Goal: Transaction & Acquisition: Purchase product/service

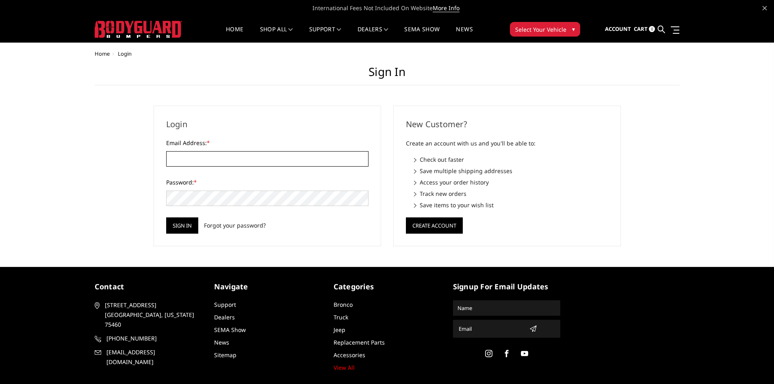
click at [215, 162] on input "Email Address: *" at bounding box center [267, 158] width 202 height 15
type input "[EMAIL_ADDRESS][DOMAIN_NAME]"
click at [166, 217] on input "Sign in" at bounding box center [182, 225] width 32 height 16
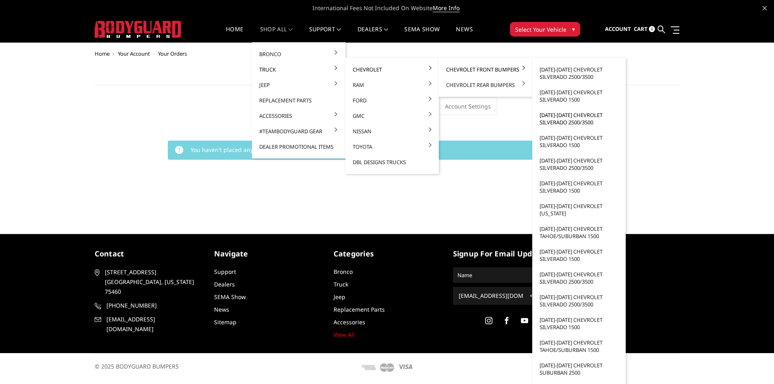
click at [566, 119] on link "[DATE]-[DATE] Chevrolet Silverado 2500/3500" at bounding box center [579, 118] width 87 height 23
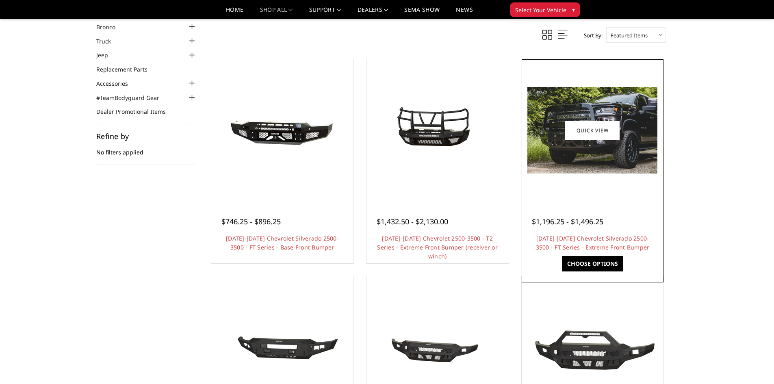
scroll to position [81, 0]
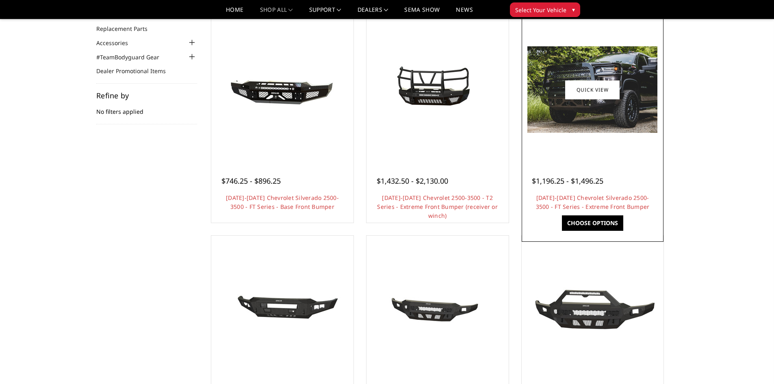
click at [591, 156] on div at bounding box center [593, 90] width 138 height 138
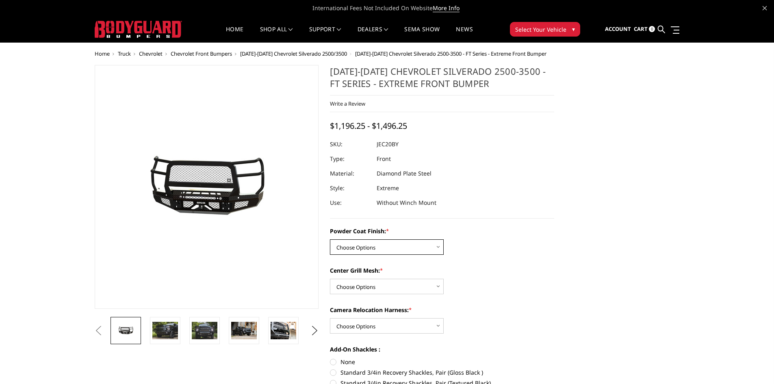
click at [411, 243] on select "Choose Options Bare Metal Gloss Black Powder Coat Textured Black Powder Coat" at bounding box center [387, 246] width 114 height 15
select select "3243"
click at [330, 239] on select "Choose Options Bare Metal Gloss Black Powder Coat Textured Black Powder Coat" at bounding box center [387, 246] width 114 height 15
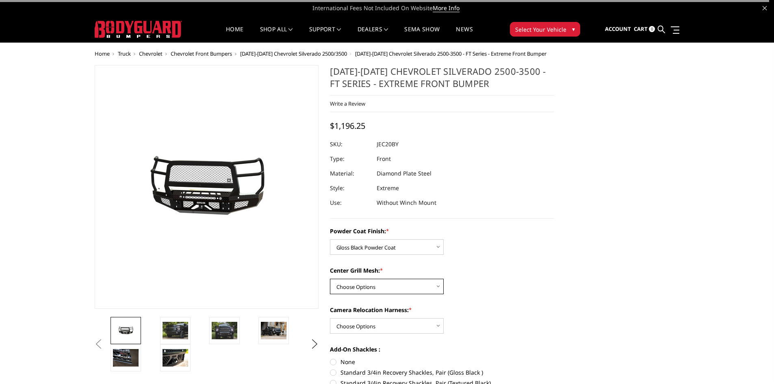
click at [384, 289] on select "Choose Options WITH Expanded Metal in Center Grill WITHOUT Expanded Metal in Ce…" at bounding box center [387, 286] width 114 height 15
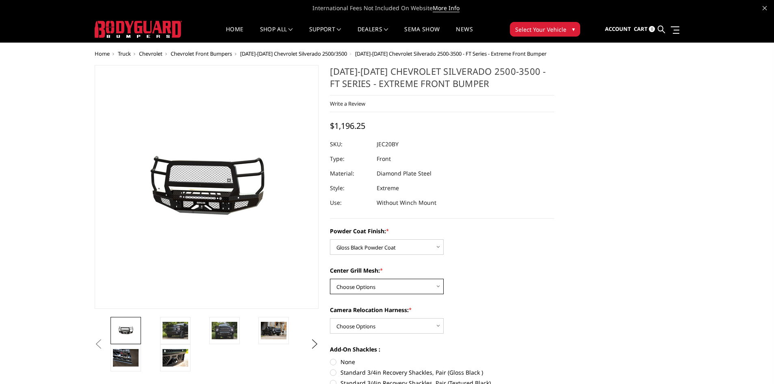
select select "3245"
click at [330, 279] on select "Choose Options WITH Expanded Metal in Center Grill WITHOUT Expanded Metal in Ce…" at bounding box center [387, 286] width 114 height 15
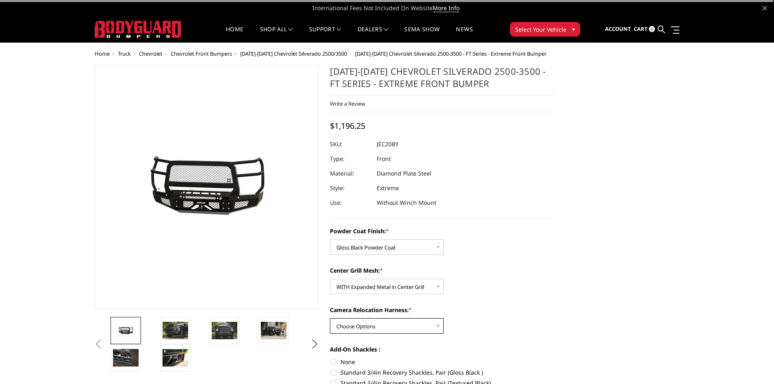
click at [394, 323] on select "Choose Options WITH Camera Relocation Harness WITHOUT Camera Relocation Harness" at bounding box center [387, 325] width 114 height 15
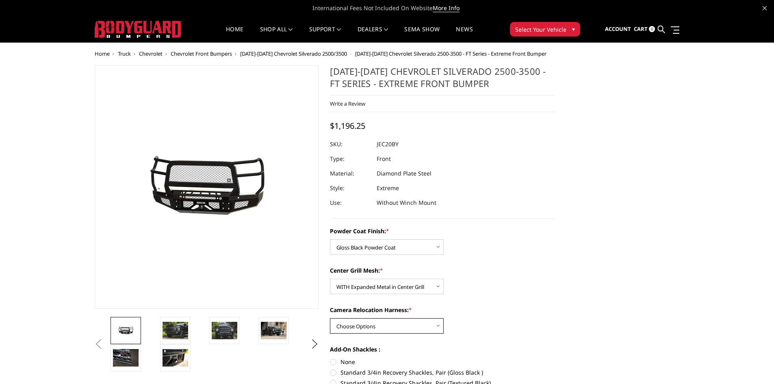
select select "3248"
click at [330, 318] on select "Choose Options WITH Camera Relocation Harness WITHOUT Camera Relocation Harness" at bounding box center [387, 325] width 114 height 15
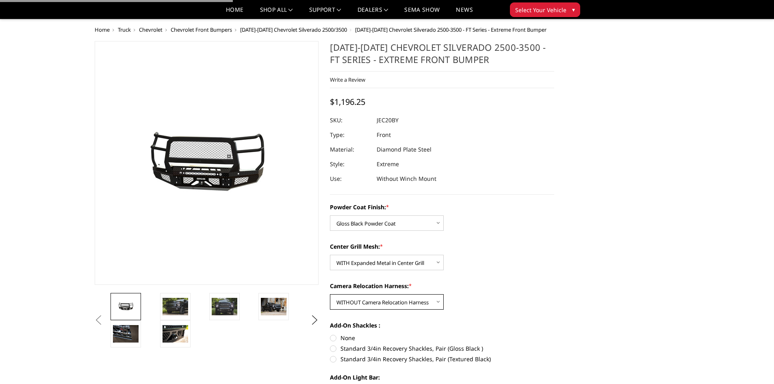
scroll to position [122, 0]
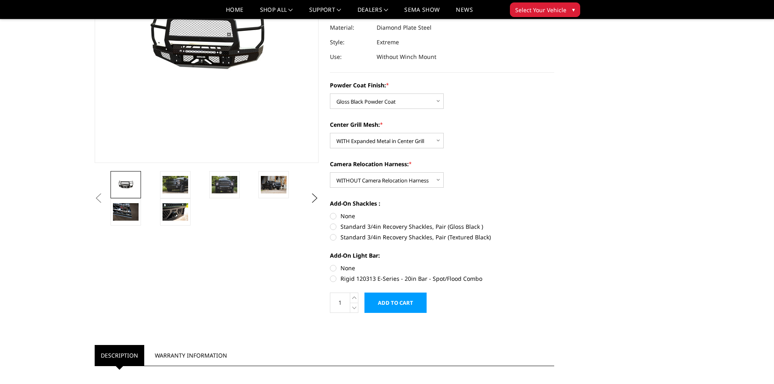
click at [333, 217] on label "None" at bounding box center [442, 216] width 224 height 9
click at [330, 212] on input "None" at bounding box center [330, 212] width 0 height 0
radio input "true"
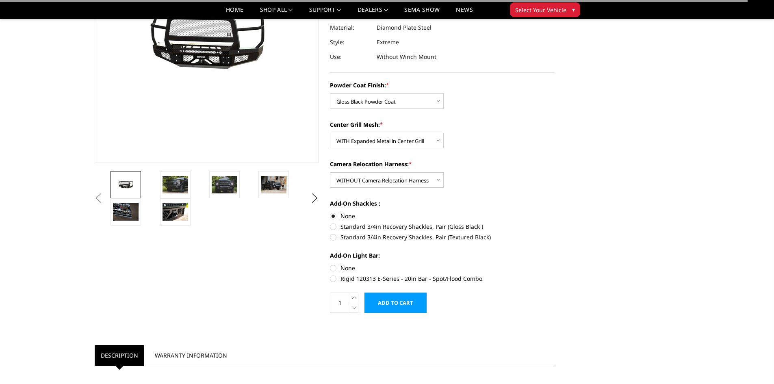
click at [333, 269] on label "None" at bounding box center [442, 268] width 224 height 9
click at [330, 264] on input "None" at bounding box center [330, 264] width 0 height 0
radio input "true"
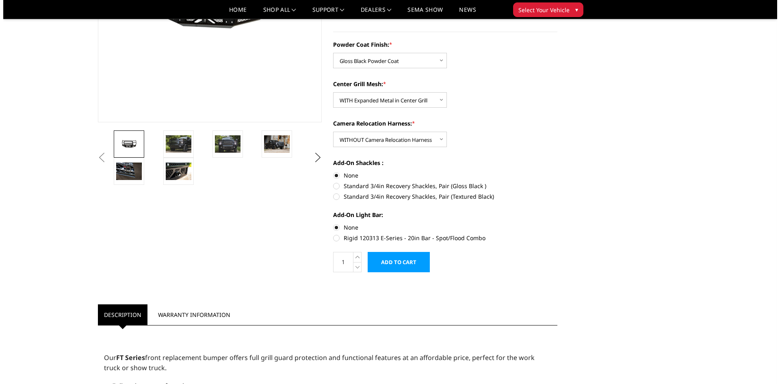
scroll to position [203, 0]
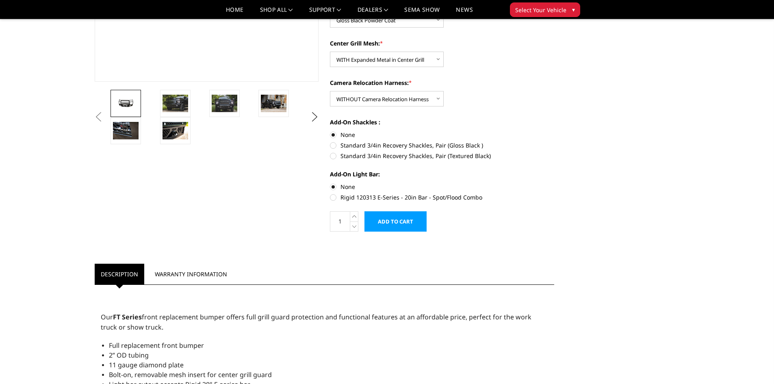
click at [398, 222] on input "Add to Cart" at bounding box center [396, 221] width 62 height 20
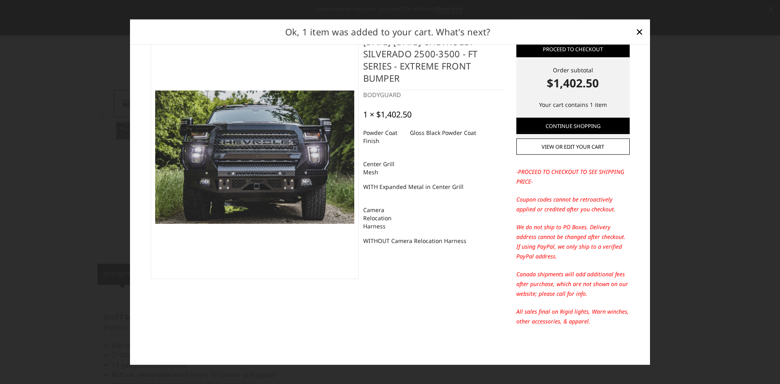
scroll to position [0, 0]
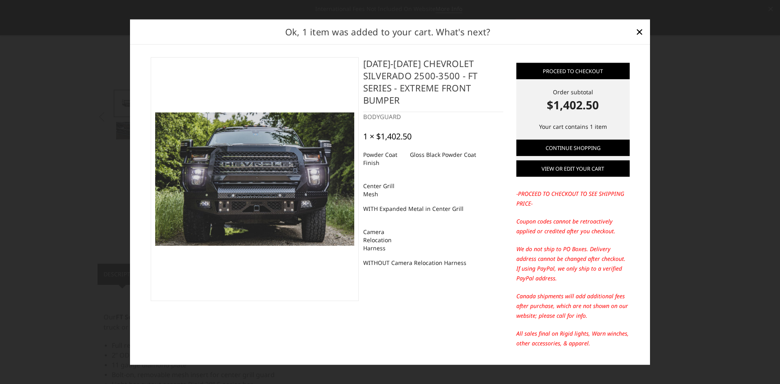
click at [562, 173] on link "View or edit your cart" at bounding box center [573, 169] width 113 height 16
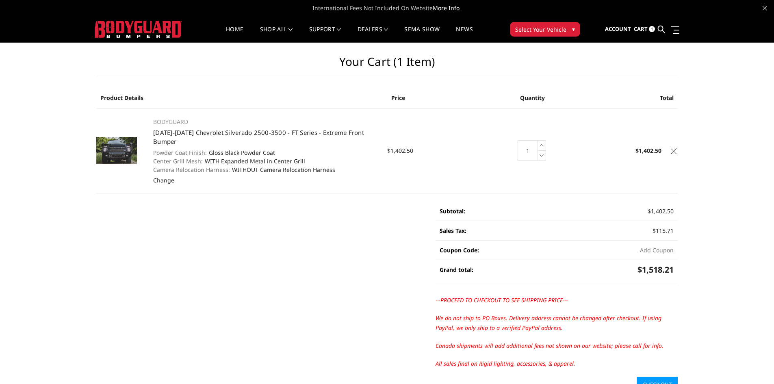
click at [675, 149] on icon at bounding box center [674, 151] width 6 height 6
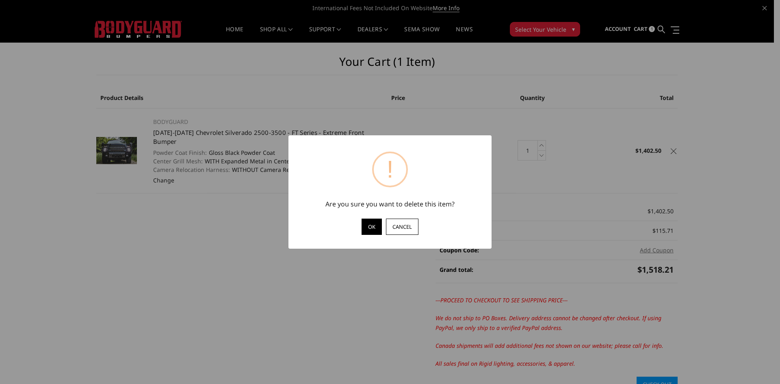
click at [382, 232] on button "OK" at bounding box center [372, 227] width 20 height 16
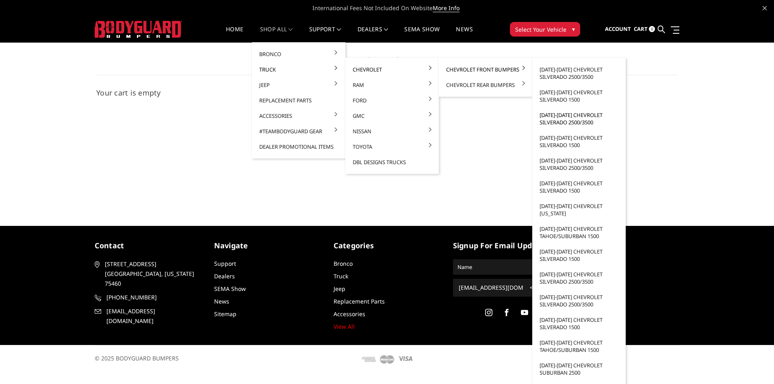
click at [577, 117] on link "[DATE]-[DATE] Chevrolet Silverado 2500/3500" at bounding box center [579, 118] width 87 height 23
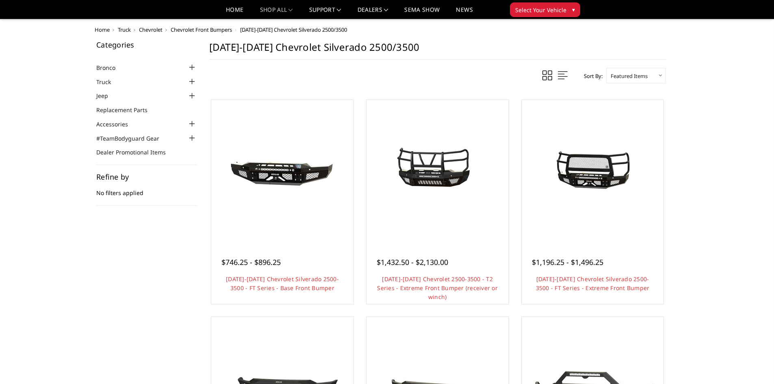
scroll to position [81, 0]
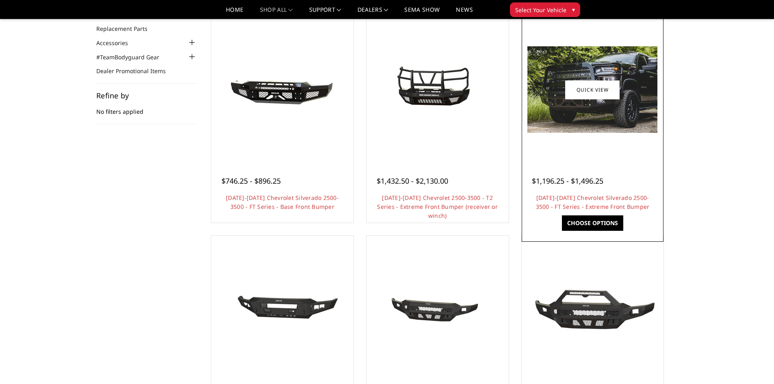
click at [602, 100] on img at bounding box center [593, 89] width 130 height 87
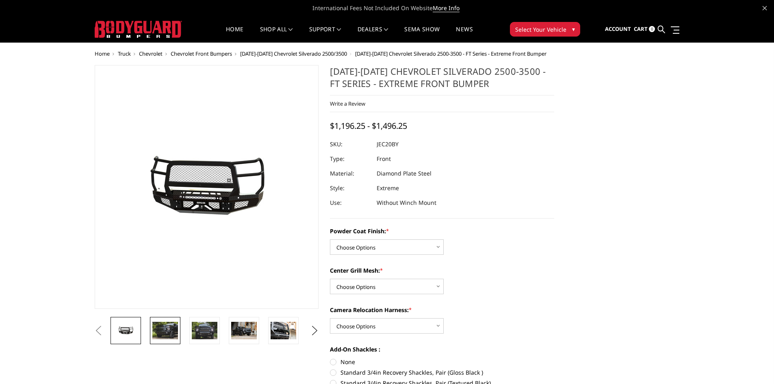
click at [166, 334] on img at bounding box center [165, 330] width 26 height 17
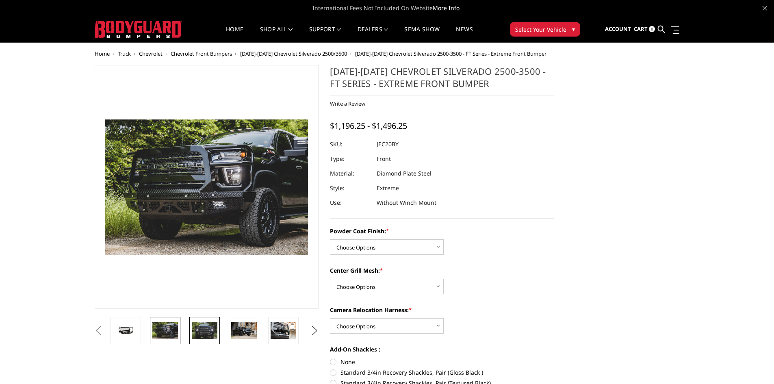
click at [206, 340] on link at bounding box center [204, 330] width 30 height 27
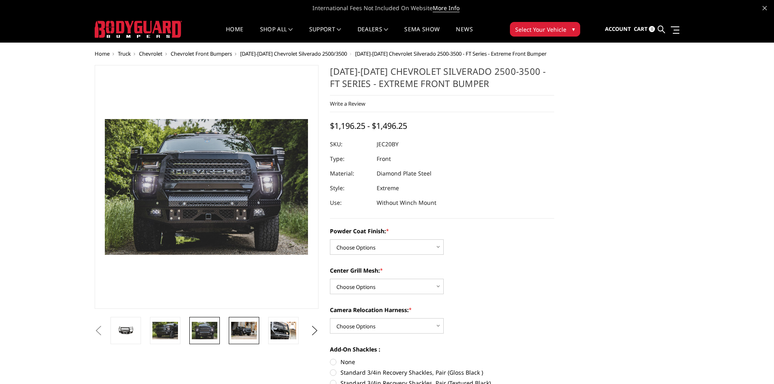
click at [236, 330] on img at bounding box center [244, 330] width 26 height 17
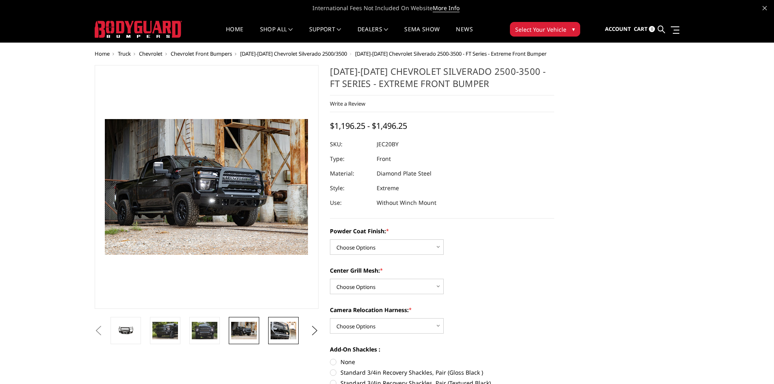
click at [278, 323] on img at bounding box center [284, 330] width 26 height 17
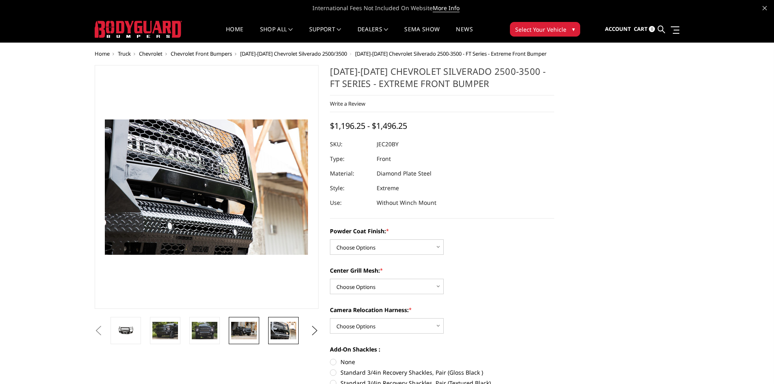
click at [240, 331] on img at bounding box center [244, 330] width 26 height 17
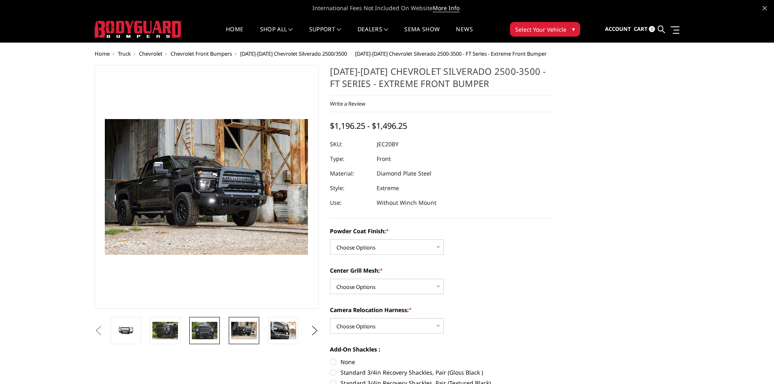
click at [204, 332] on img at bounding box center [205, 330] width 26 height 17
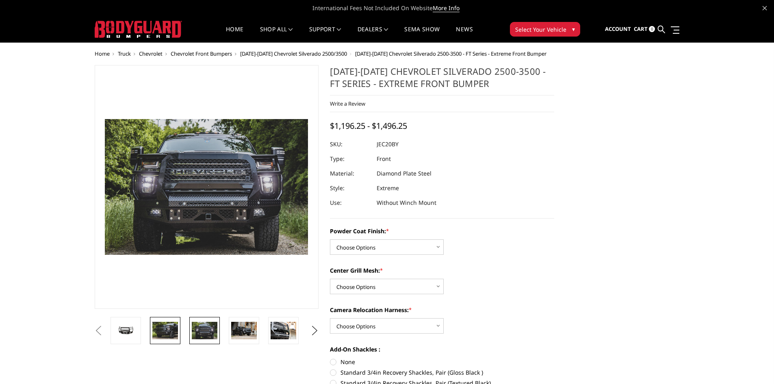
click at [180, 338] on link at bounding box center [165, 330] width 30 height 27
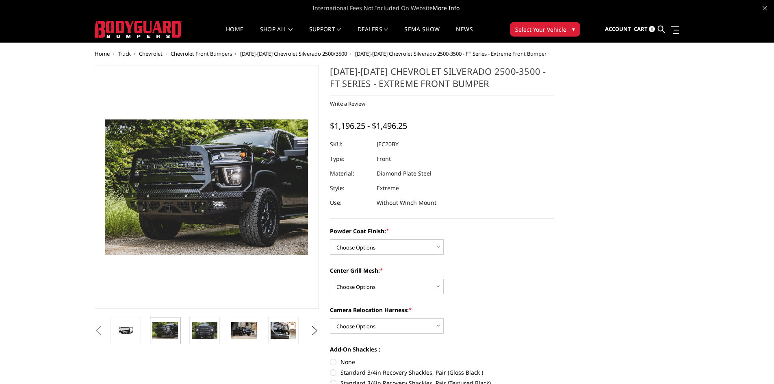
click at [146, 335] on li at bounding box center [128, 330] width 39 height 27
click at [133, 334] on img at bounding box center [126, 330] width 26 height 11
